Goal: Information Seeking & Learning: Learn about a topic

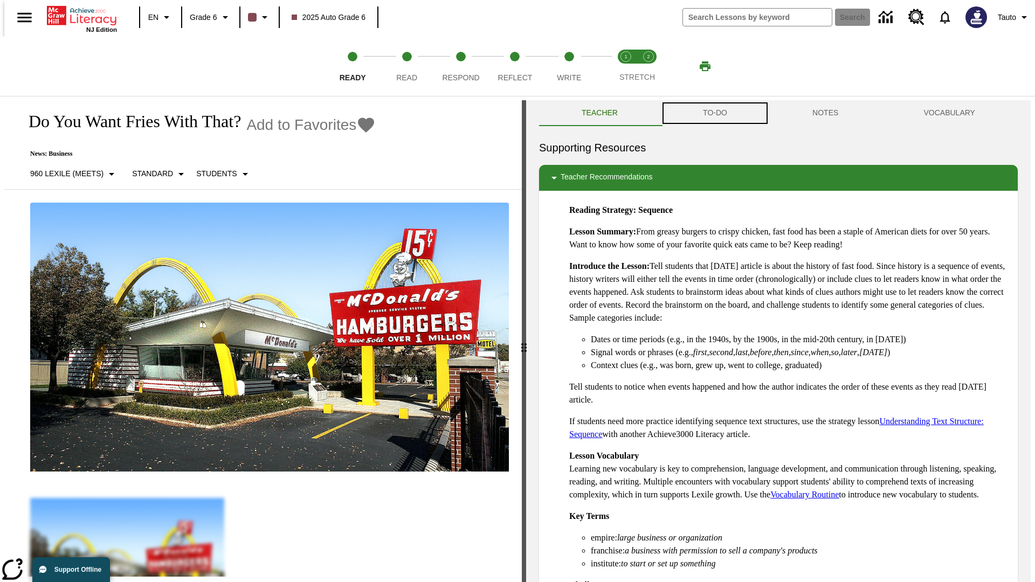
click at [714, 113] on button "TO-DO" at bounding box center [715, 113] width 109 height 26
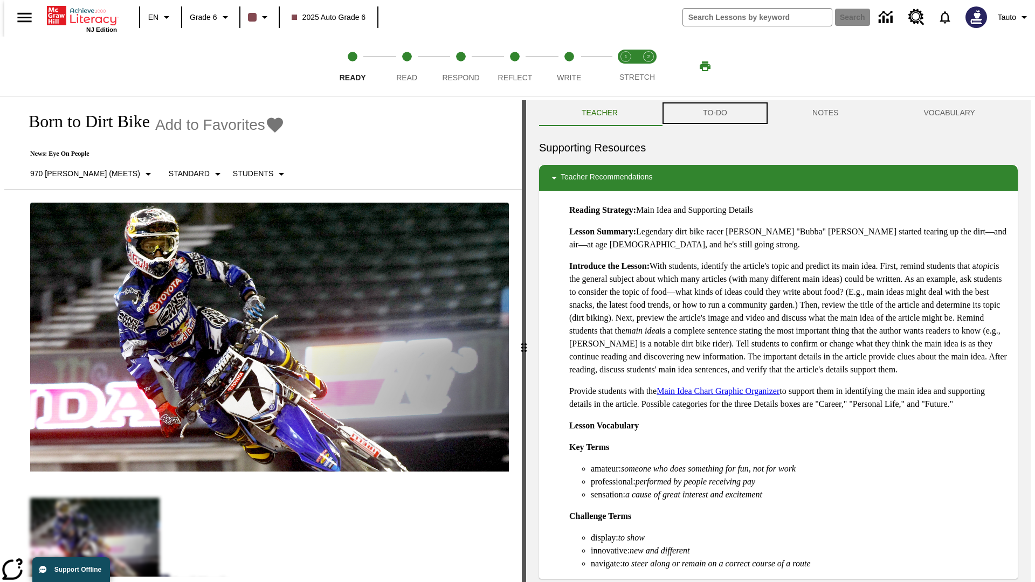
click at [714, 113] on button "TO-DO" at bounding box center [715, 113] width 109 height 26
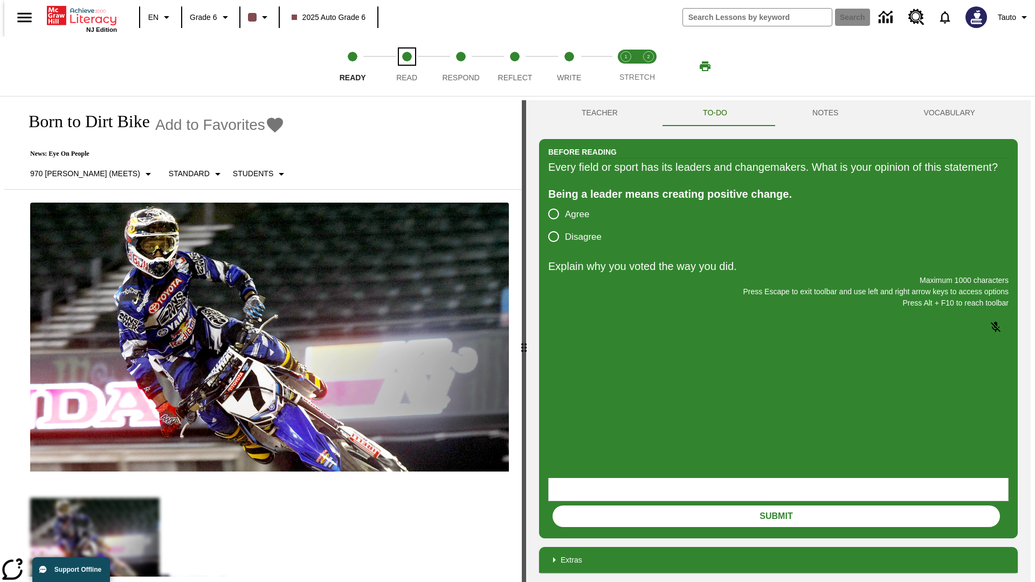
click at [407, 66] on span "Read" at bounding box center [406, 73] width 21 height 19
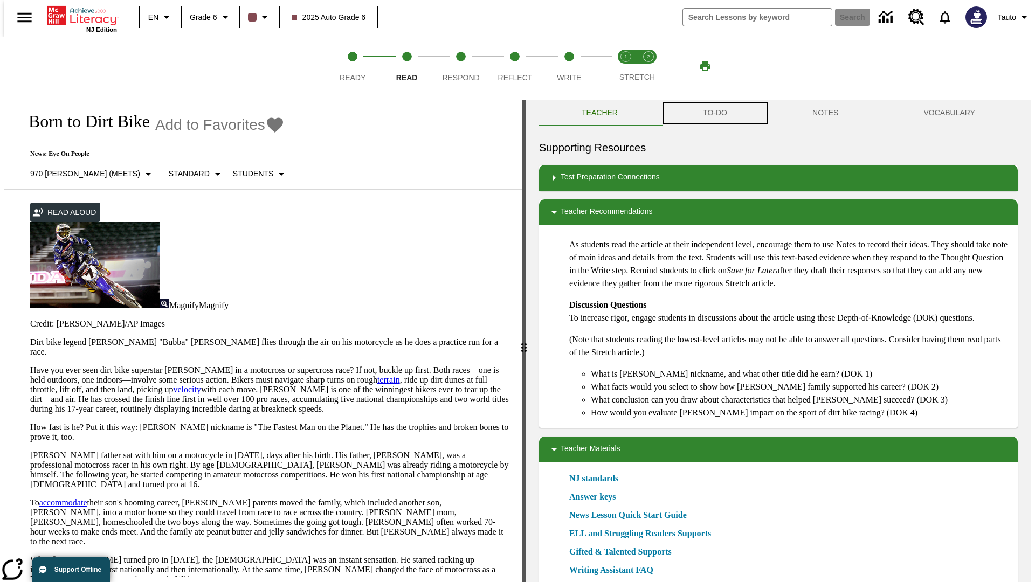
scroll to position [1, 0]
click at [714, 113] on button "TO-DO" at bounding box center [715, 113] width 109 height 26
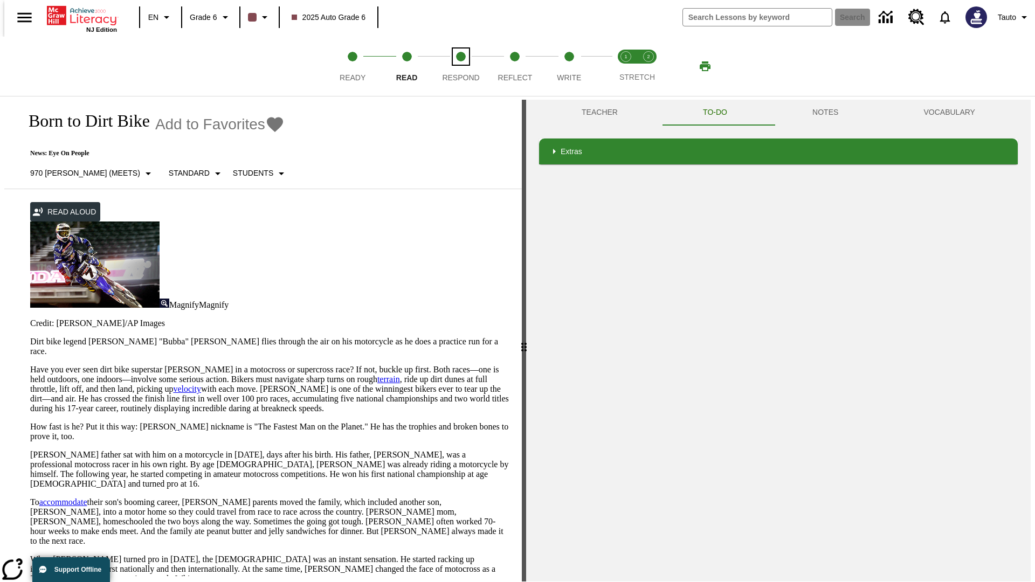
click at [461, 66] on span "Respond" at bounding box center [460, 73] width 37 height 19
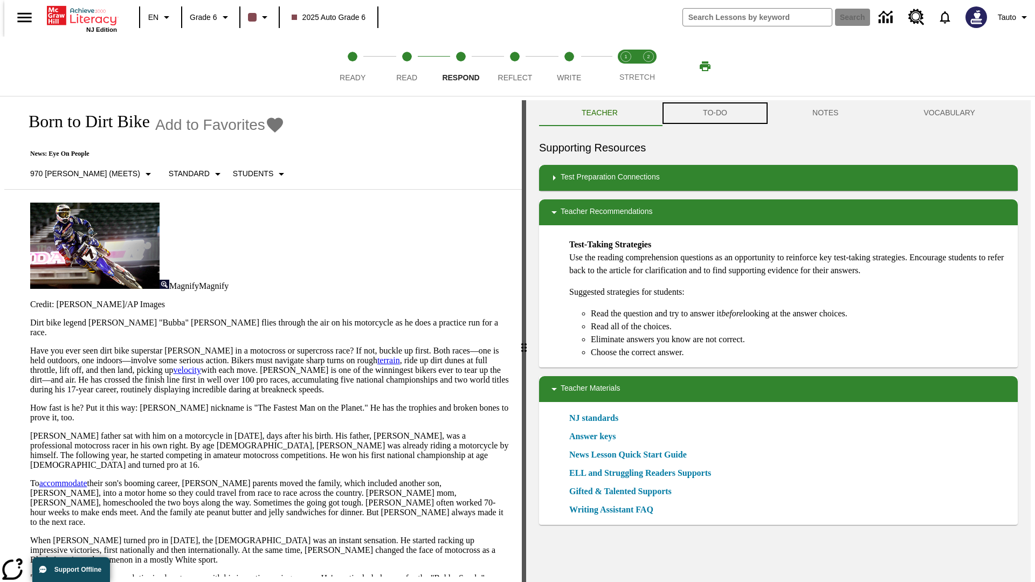
scroll to position [1, 0]
click at [714, 113] on button "TO-DO" at bounding box center [715, 113] width 109 height 26
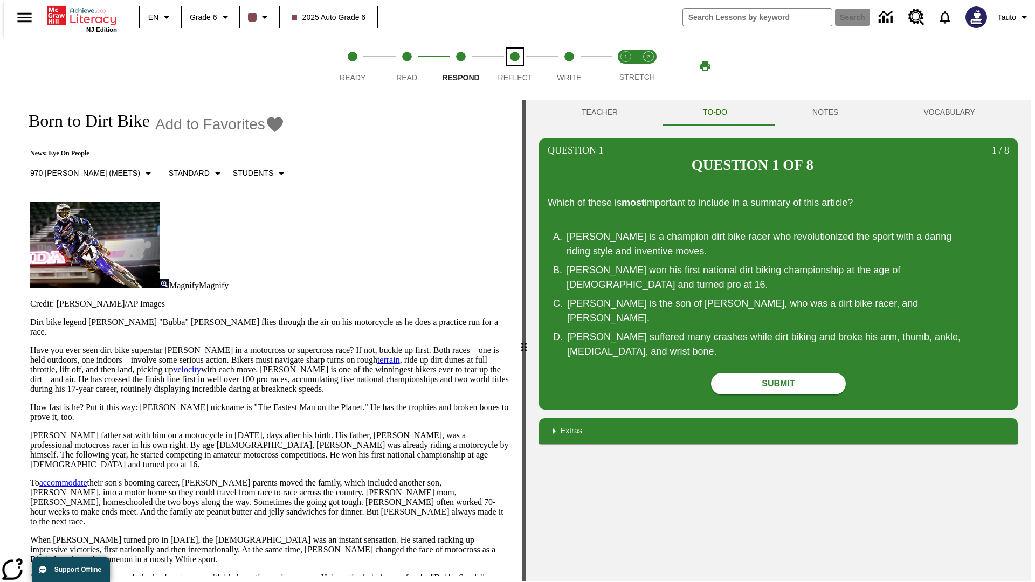
click at [515, 66] on span "Reflect" at bounding box center [515, 73] width 35 height 19
